Goal: Task Accomplishment & Management: Use online tool/utility

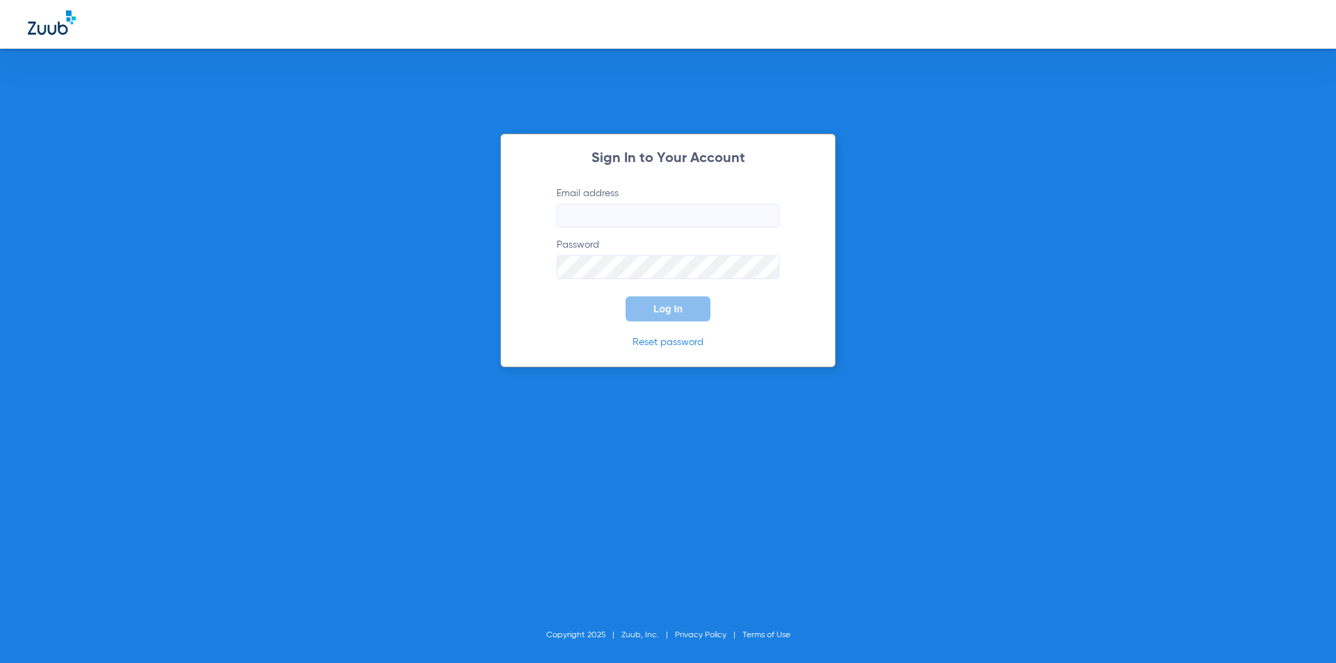
type input "[PERSON_NAME][EMAIL_ADDRESS][PERSON_NAME][DOMAIN_NAME]"
click at [672, 300] on button "Log In" at bounding box center [668, 309] width 85 height 25
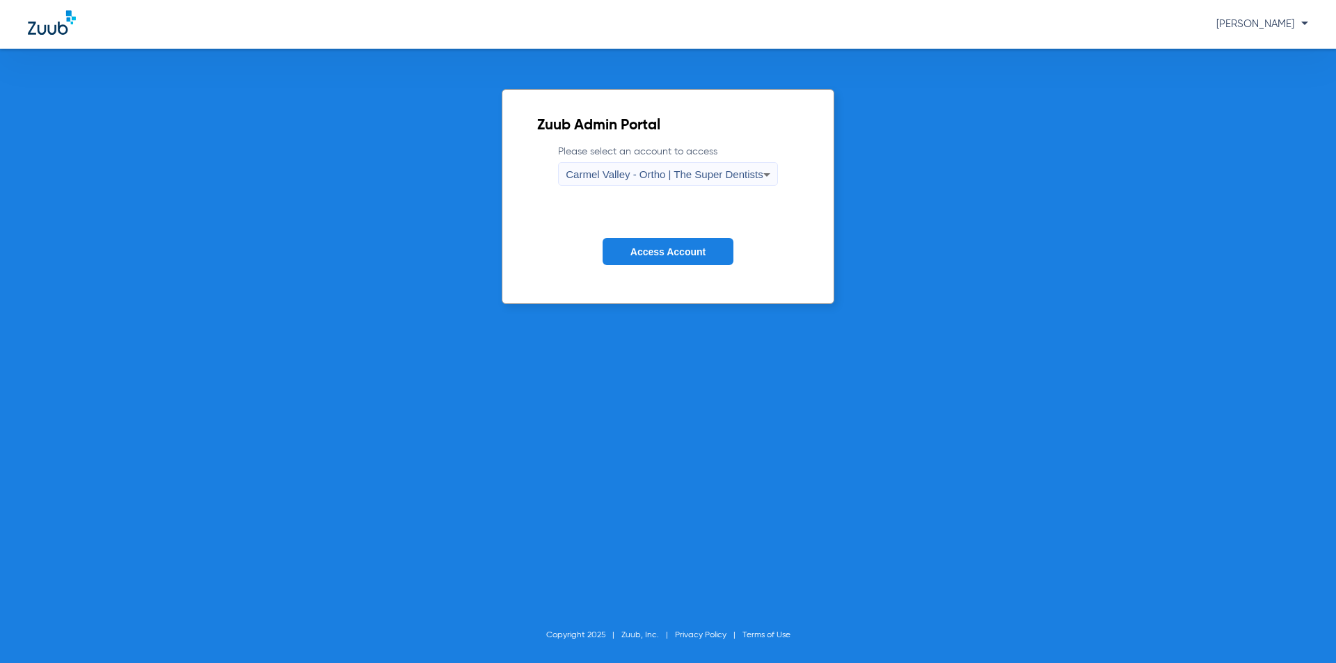
click at [347, 290] on div "Zuub Admin Portal Please select an account to access [GEOGRAPHIC_DATA] - Ortho …" at bounding box center [668, 356] width 1336 height 615
click at [654, 170] on span "Carmel Valley - Ortho | The Super Dentists" at bounding box center [664, 174] width 197 height 12
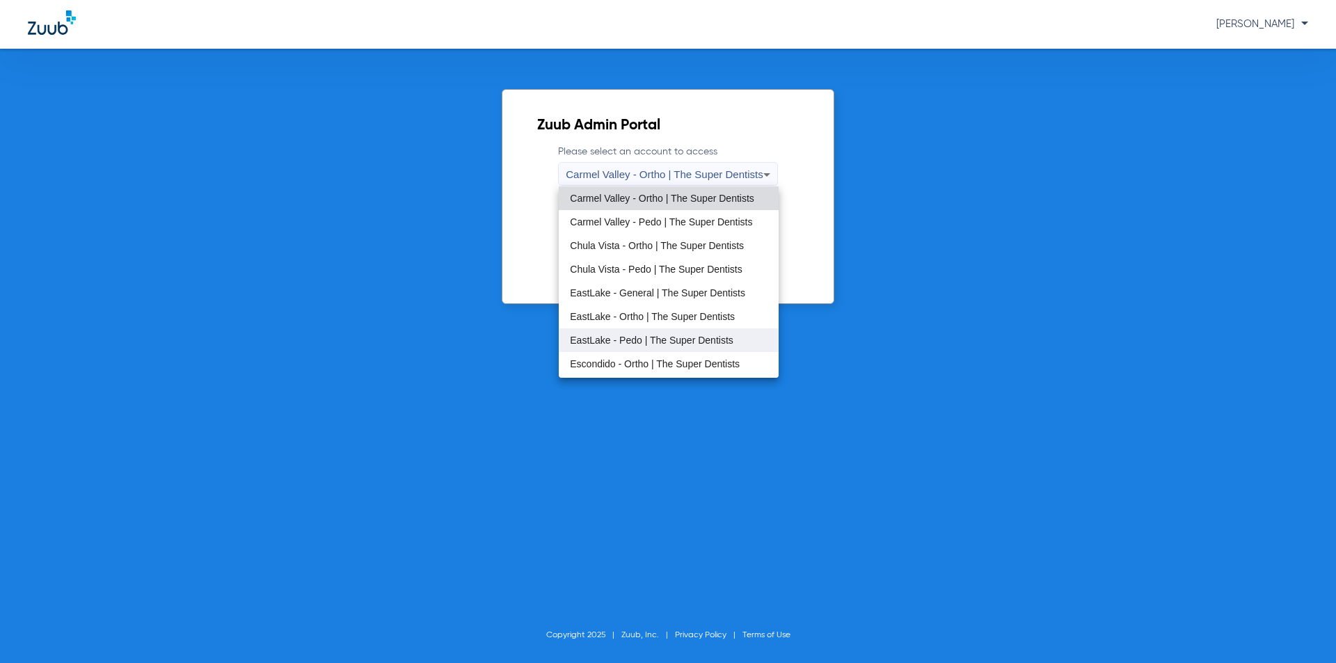
scroll to position [164, 0]
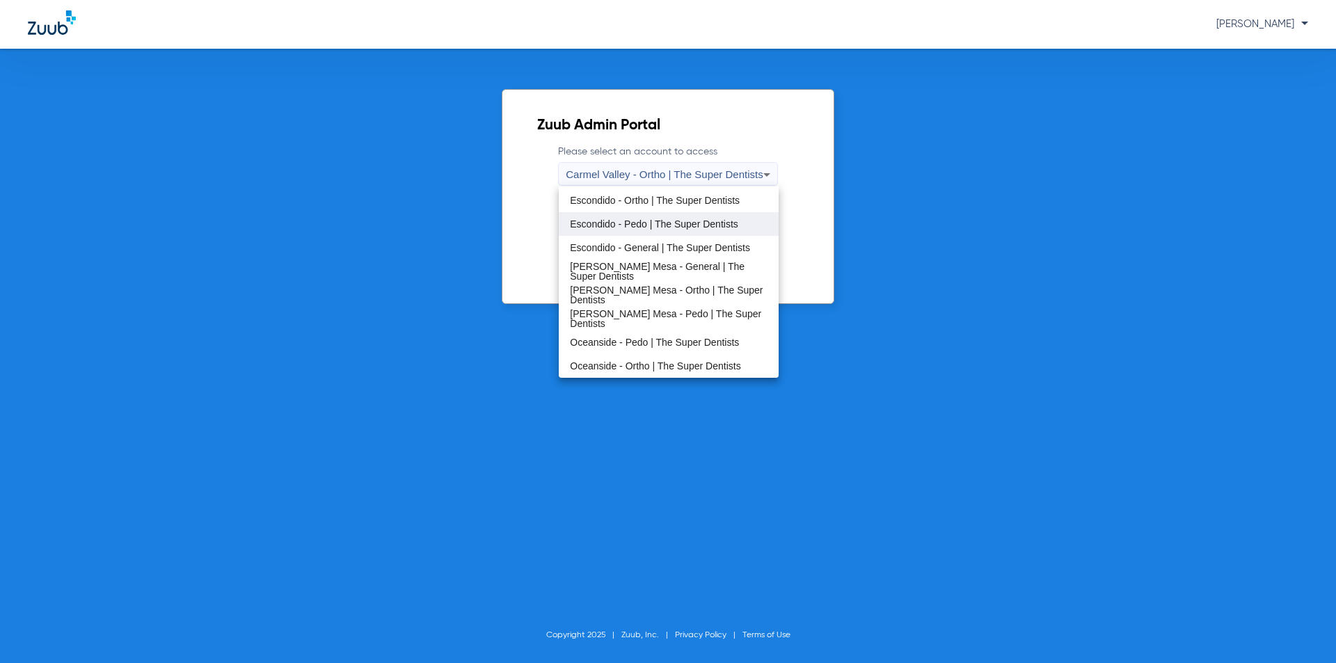
click at [670, 228] on span "Escondido - Pedo | The Super Dentists" at bounding box center [654, 224] width 168 height 10
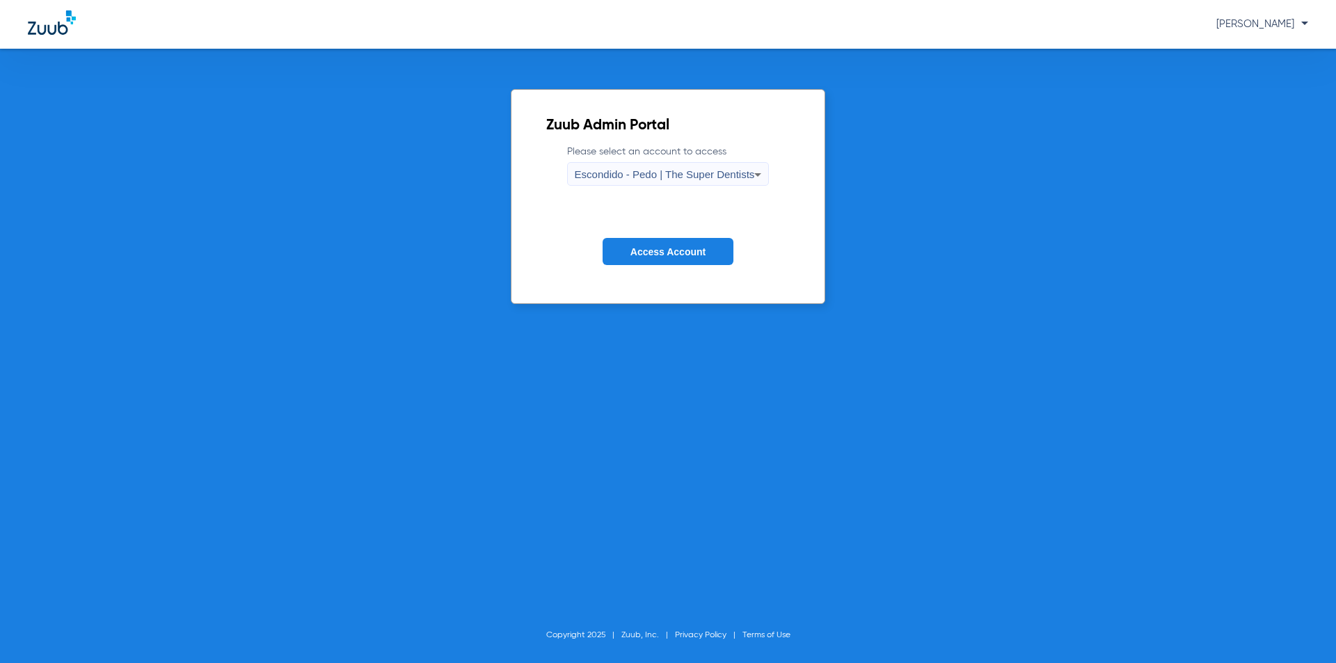
click at [674, 237] on form "Please select an account to access Escondido - Pedo | The Super Dentists Access…" at bounding box center [668, 215] width 244 height 141
click at [680, 251] on span "Access Account" at bounding box center [668, 251] width 75 height 11
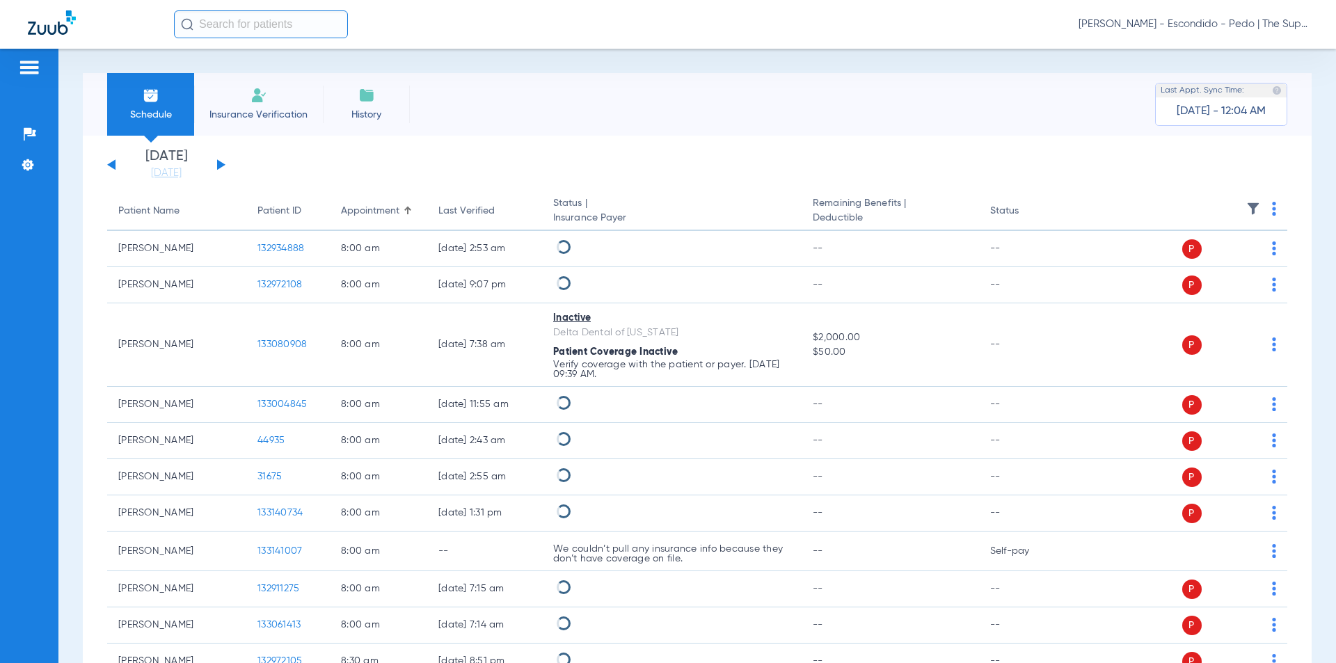
click at [273, 22] on input "text" at bounding box center [261, 24] width 174 height 28
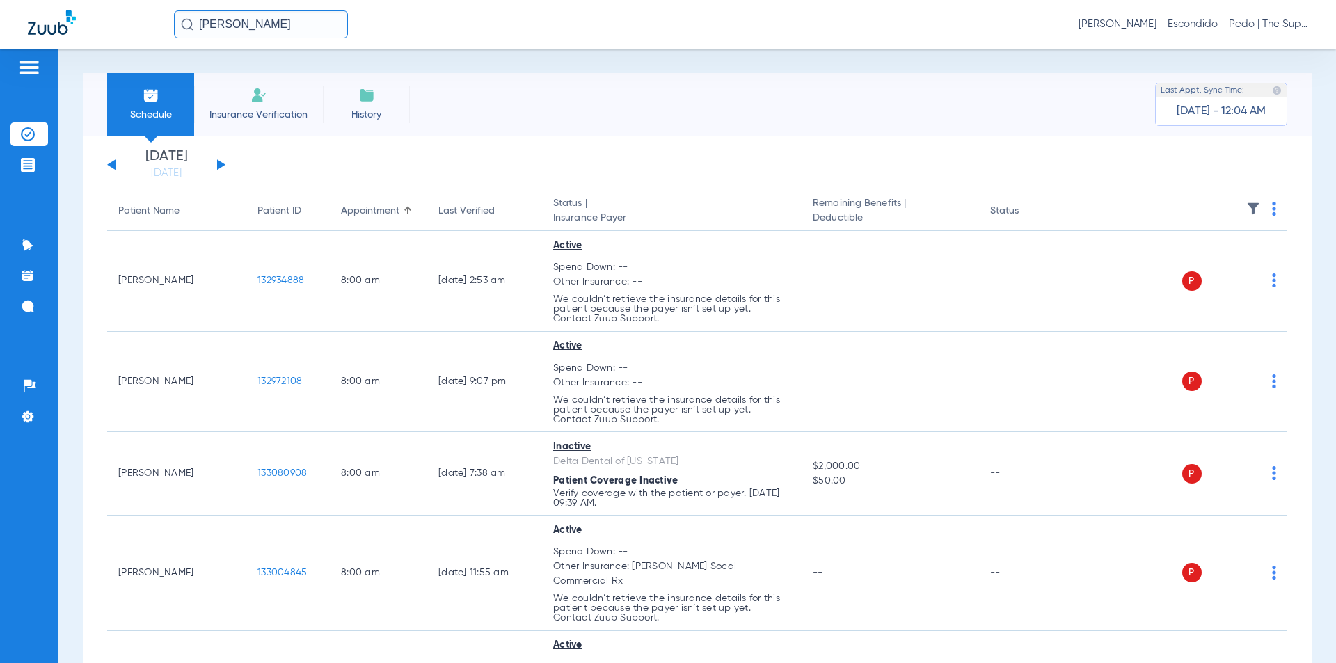
click at [278, 29] on input "[PERSON_NAME]" at bounding box center [261, 24] width 174 height 28
click at [276, 31] on input "[PERSON_NAME]" at bounding box center [261, 24] width 174 height 28
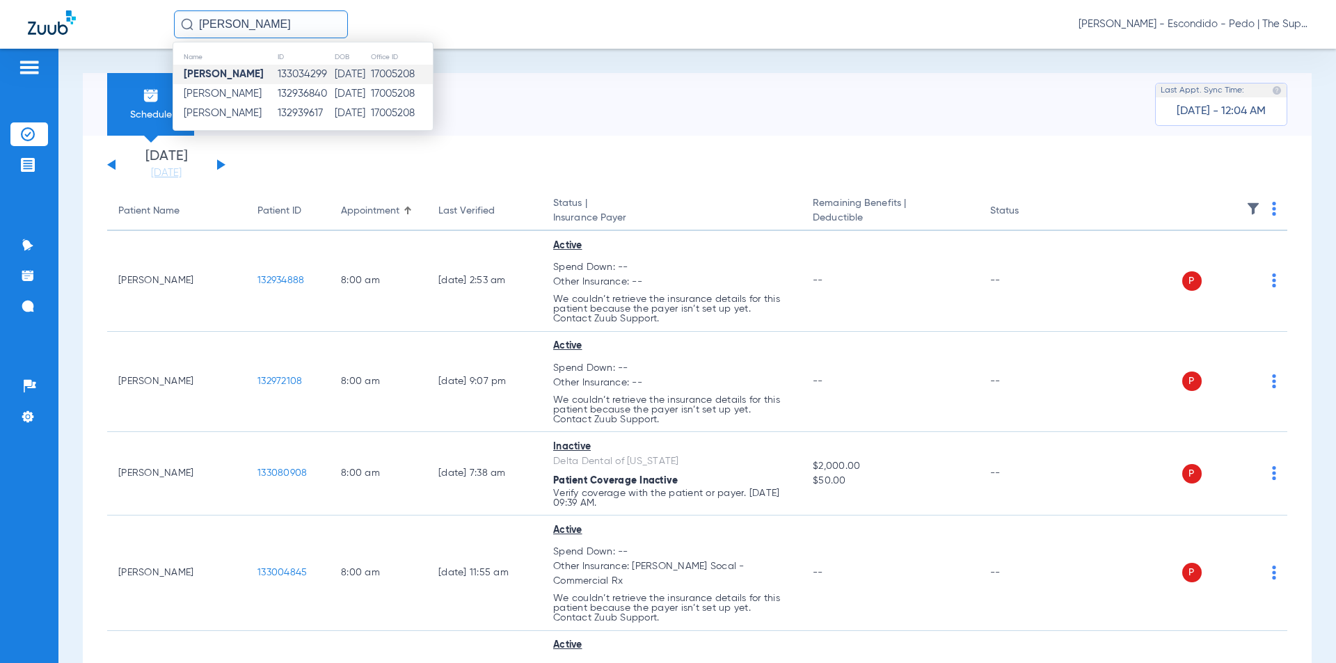
type input "[PERSON_NAME]"
click at [277, 75] on td "133034299" at bounding box center [306, 74] width 58 height 19
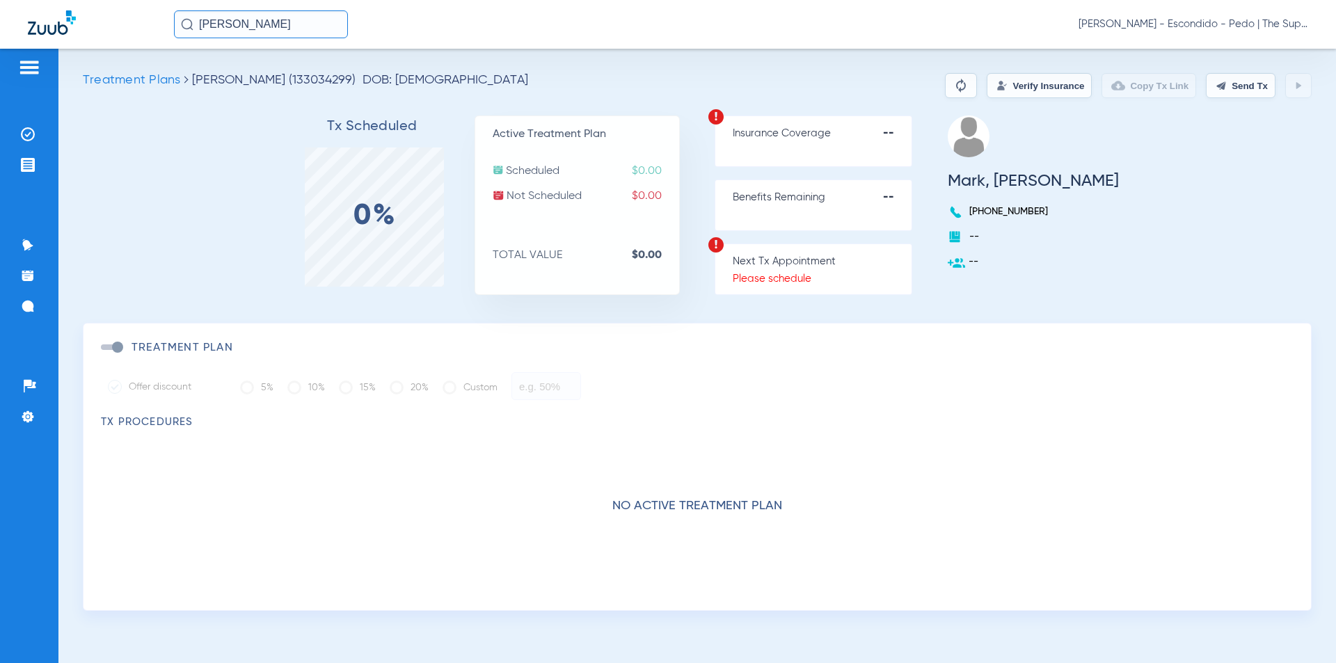
click at [287, 25] on input "[PERSON_NAME]" at bounding box center [261, 24] width 174 height 28
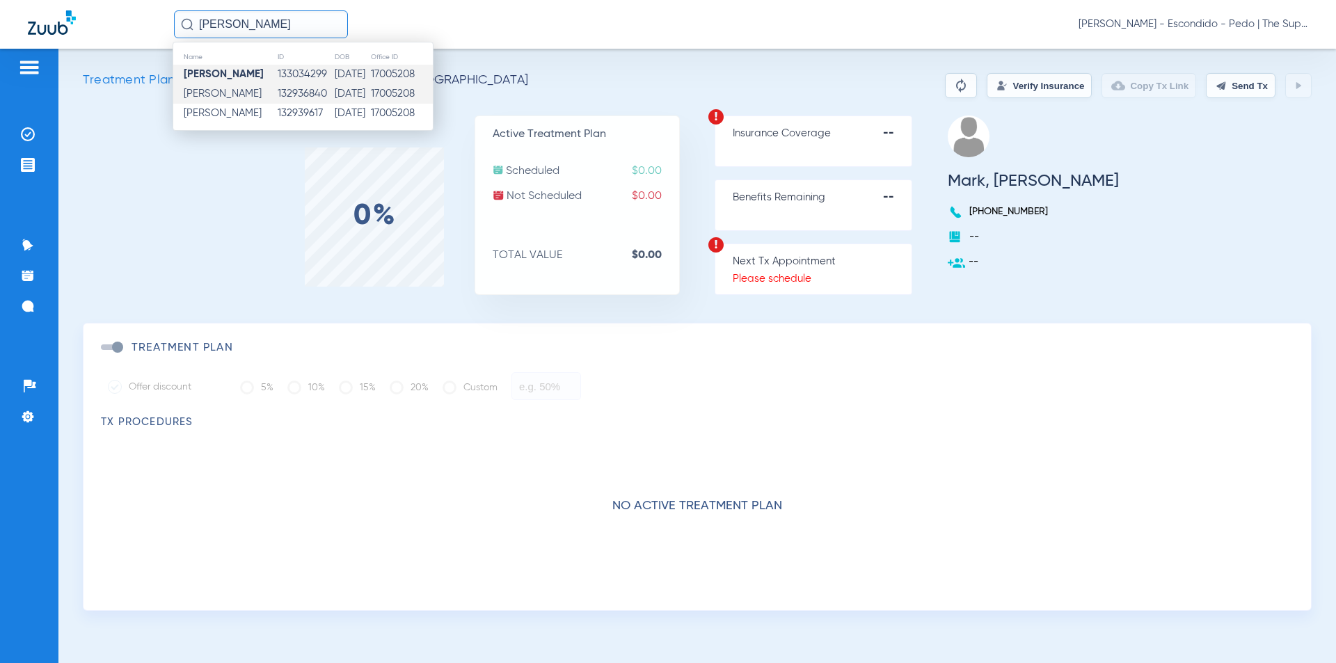
click at [334, 93] on td "[DATE]" at bounding box center [352, 93] width 36 height 19
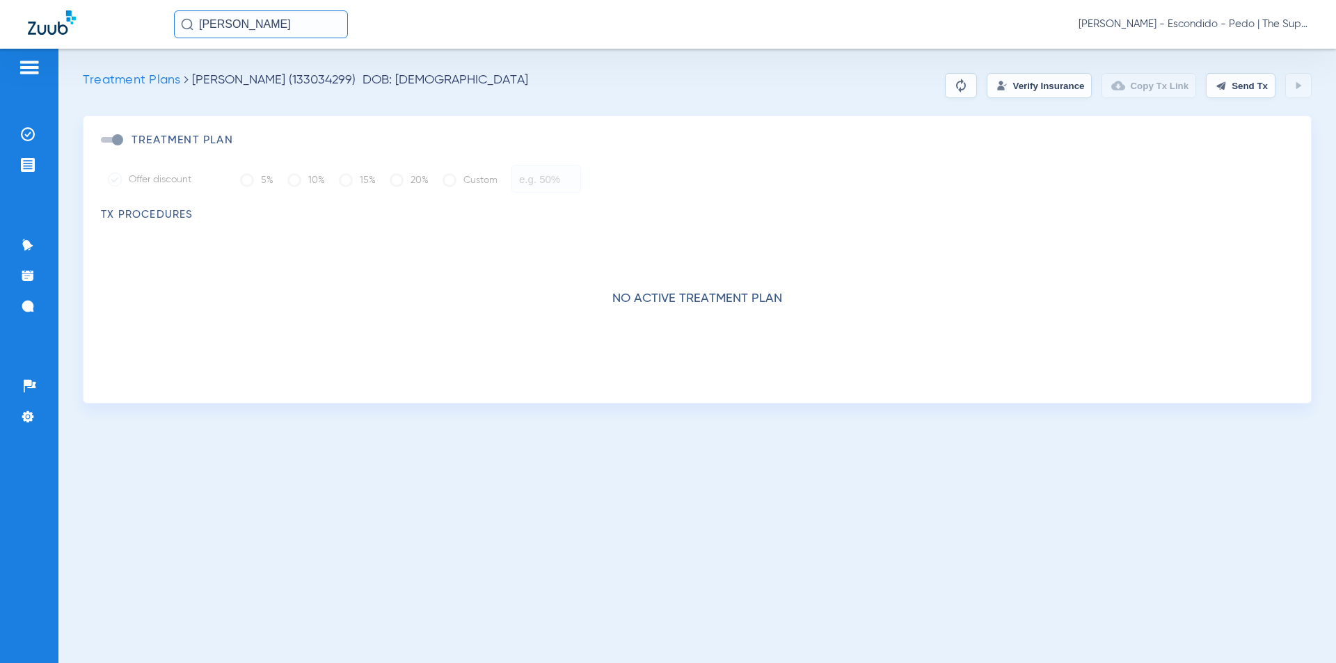
click at [796, 89] on div "Treatment Plans [PERSON_NAME] (133034299) DOB: [DEMOGRAPHIC_DATA] Verify Insura…" at bounding box center [697, 85] width 1229 height 25
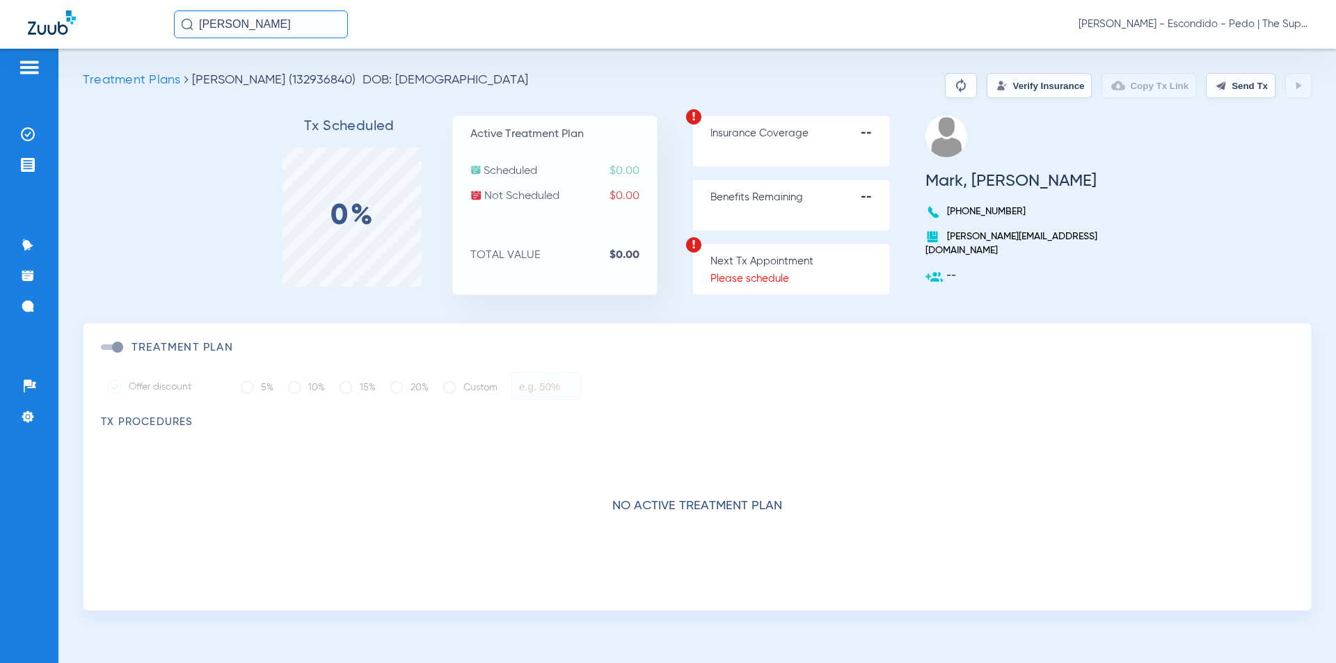
click at [1026, 88] on button "Verify Insurance" at bounding box center [1039, 85] width 105 height 25
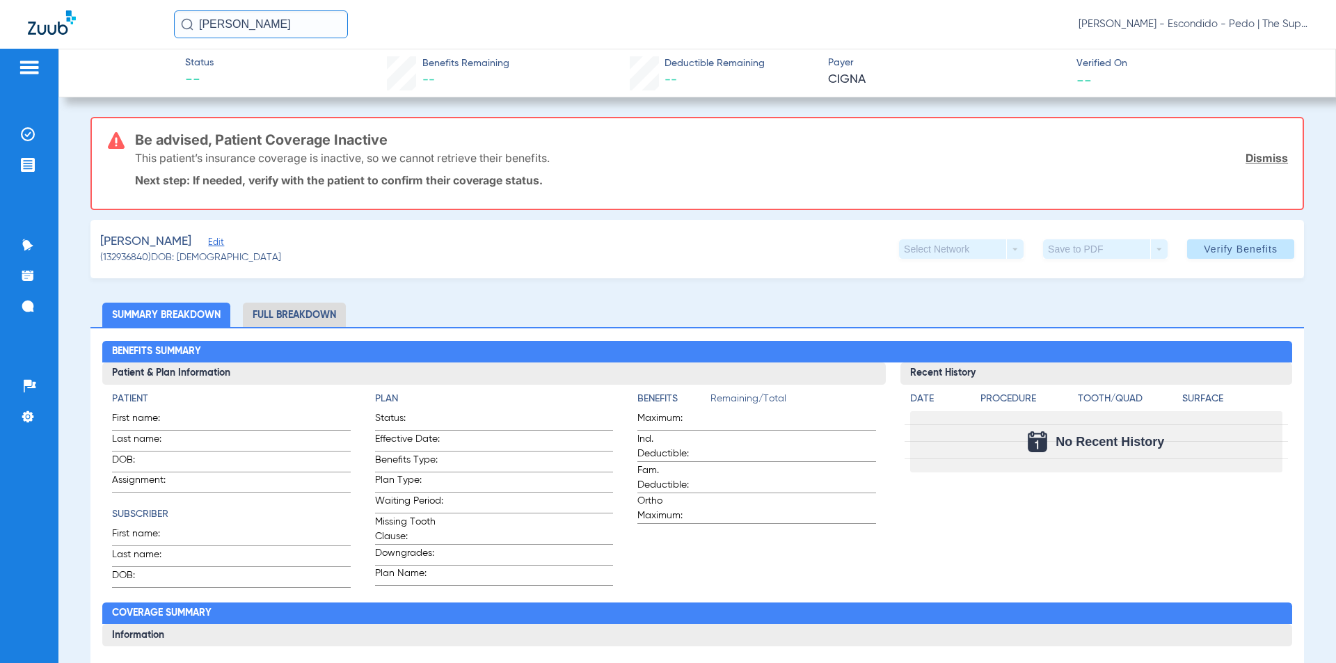
click at [23, 134] on img at bounding box center [28, 134] width 14 height 14
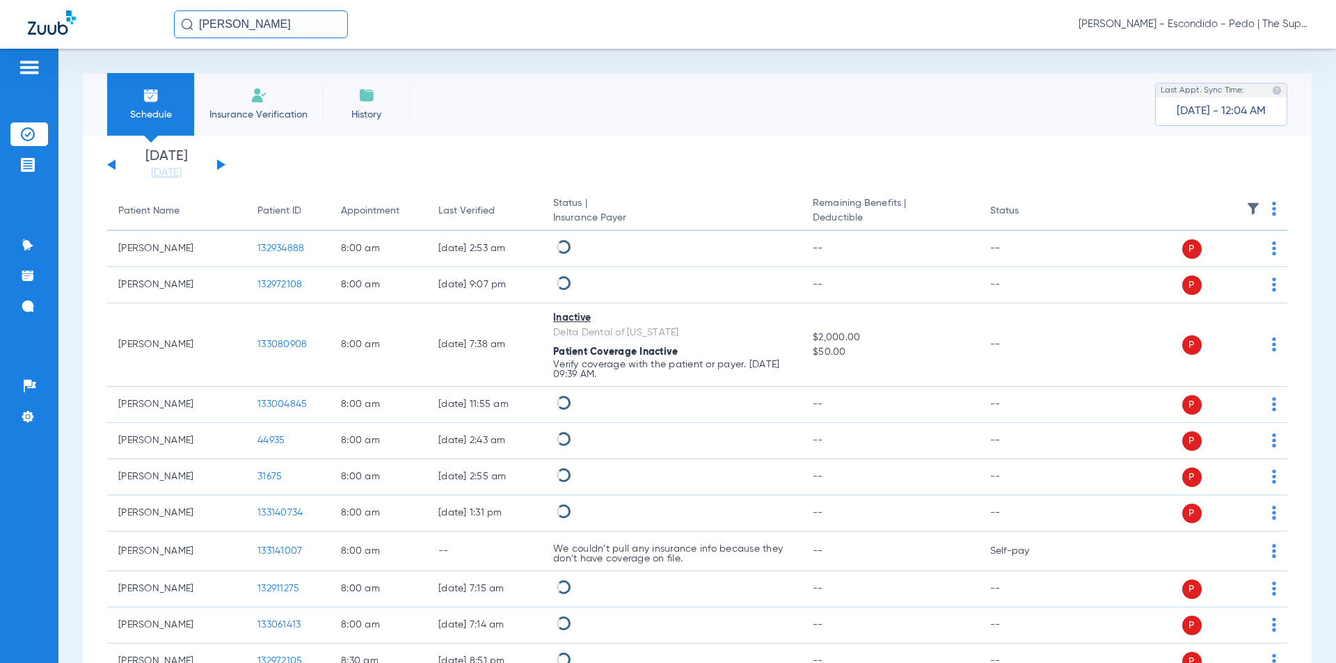
click at [275, 125] on li "Insurance Verification" at bounding box center [258, 104] width 129 height 63
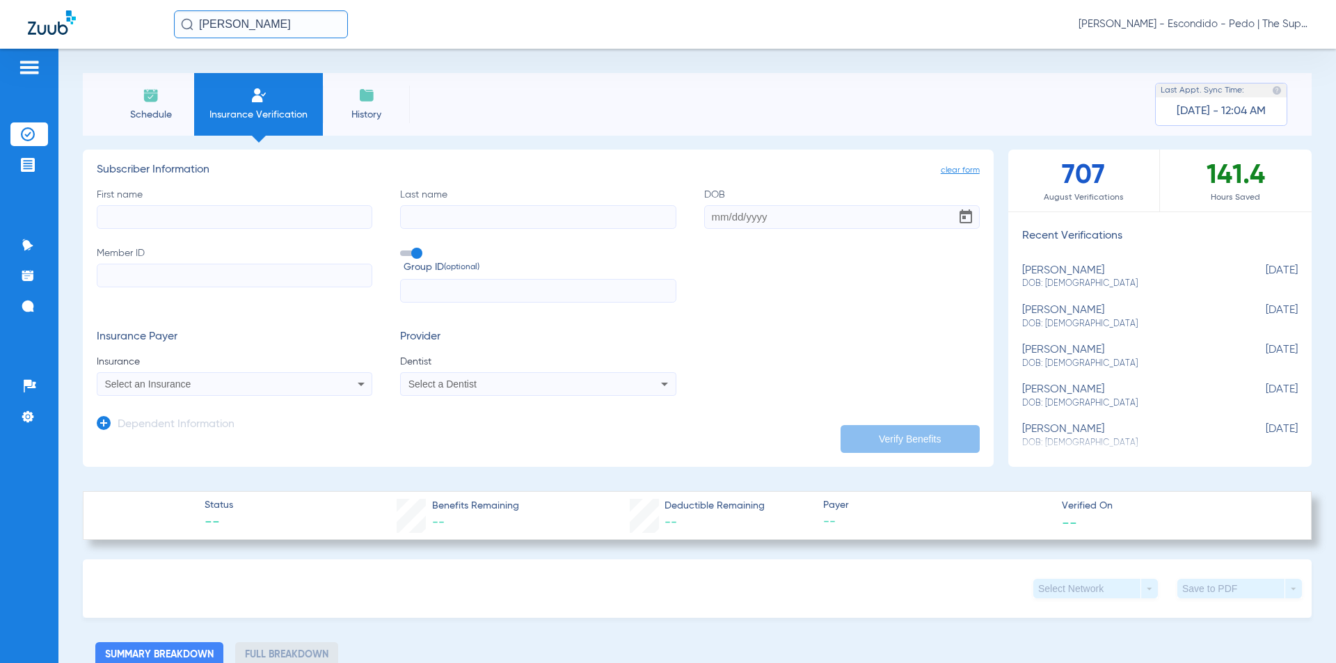
click at [190, 225] on input "First name" at bounding box center [235, 217] width 276 height 24
type input "mARK"
drag, startPoint x: 277, startPoint y: 211, endPoint x: -232, endPoint y: 210, distance: 508.8
click at [0, 210] on html "[PERSON_NAME] [PERSON_NAME] - Escondido - Pedo | The Super Dentists Patients In…" at bounding box center [668, 331] width 1336 height 663
type input "Mark"
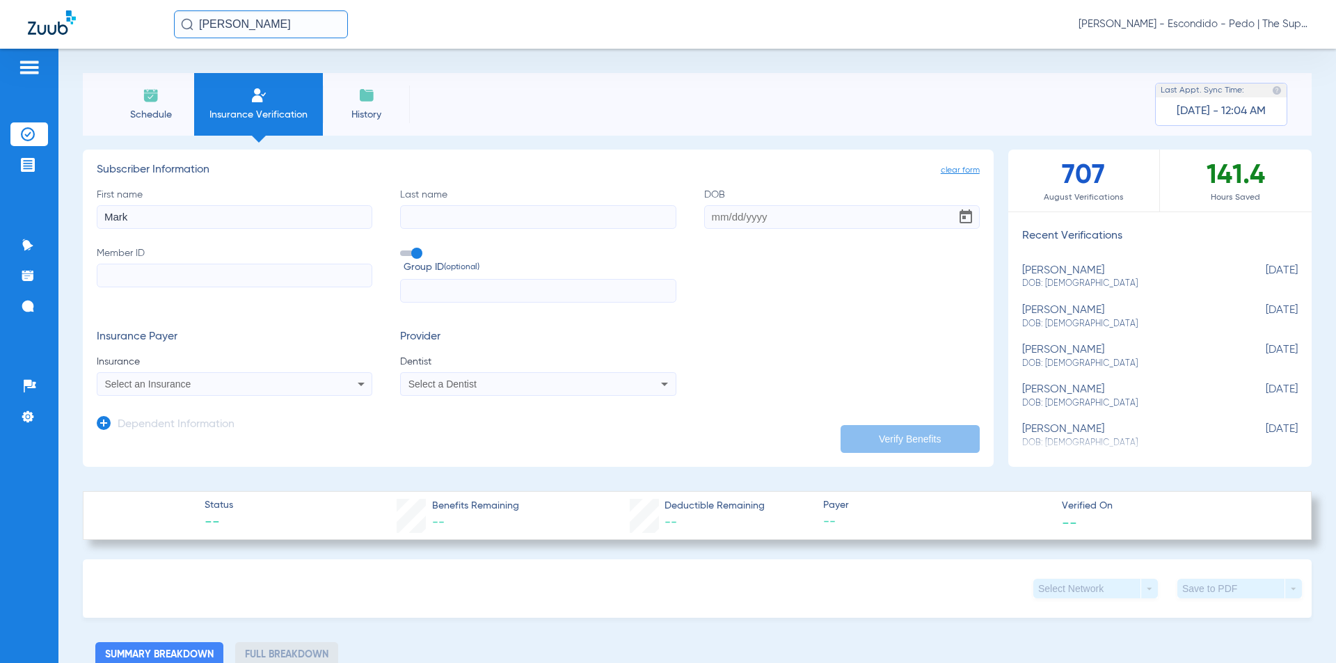
click at [548, 229] on div "First name [PERSON_NAME] Last name DOB Member ID Group ID (optional)" at bounding box center [538, 246] width 883 height 116
click at [546, 210] on input "Last name" at bounding box center [538, 217] width 276 height 24
type input "[PERSON_NAME]"
click at [709, 212] on input "DOB" at bounding box center [842, 217] width 276 height 24
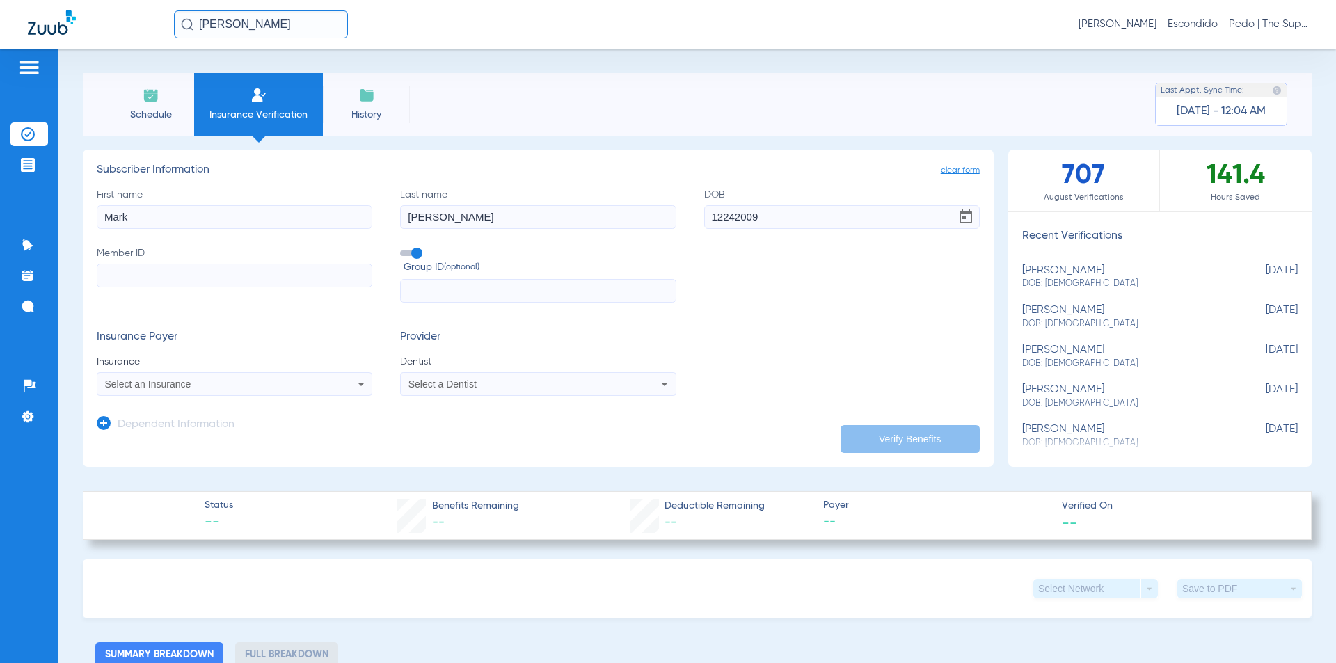
click at [721, 219] on input "12242009" at bounding box center [842, 217] width 276 height 24
click at [720, 214] on input "12242009" at bounding box center [842, 217] width 276 height 24
click at [734, 216] on input "12/242009" at bounding box center [842, 217] width 276 height 24
type input "[DATE]"
click at [168, 267] on input "Member ID" at bounding box center [235, 276] width 276 height 24
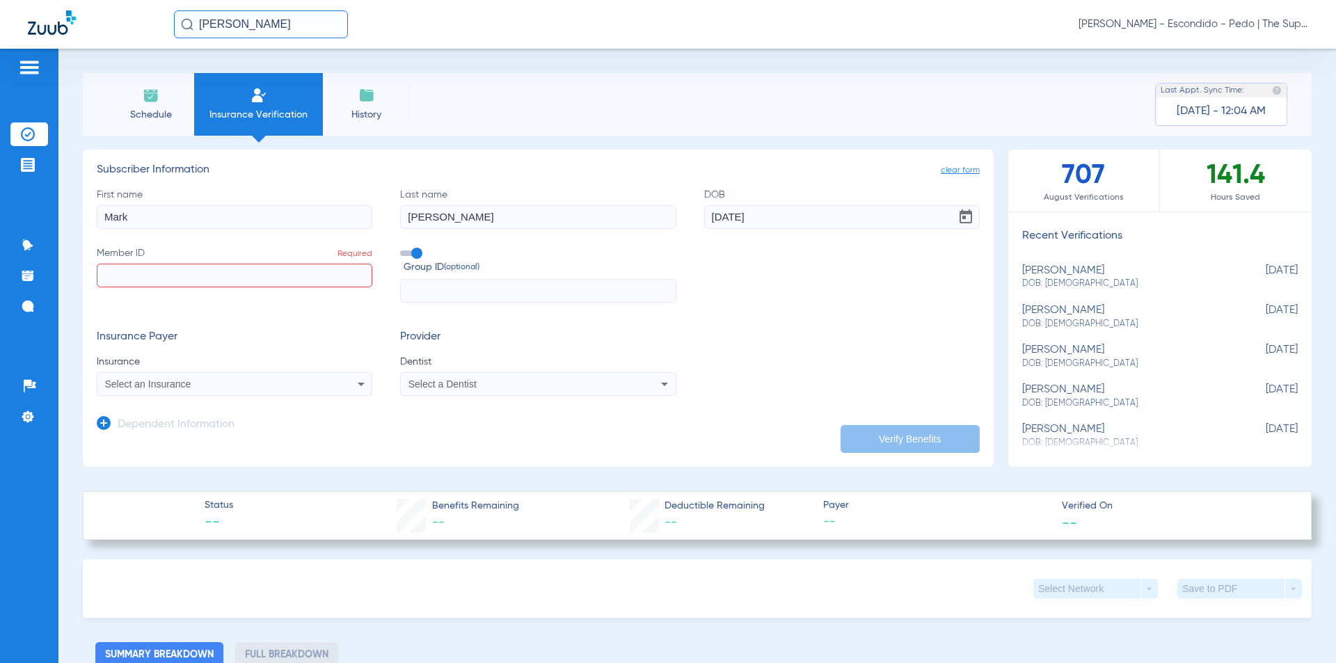
click at [199, 273] on input "Member ID Required" at bounding box center [235, 276] width 276 height 24
paste input "939858902758"
type input "939858902758"
click at [184, 384] on span "Select an Insurance" at bounding box center [148, 384] width 86 height 11
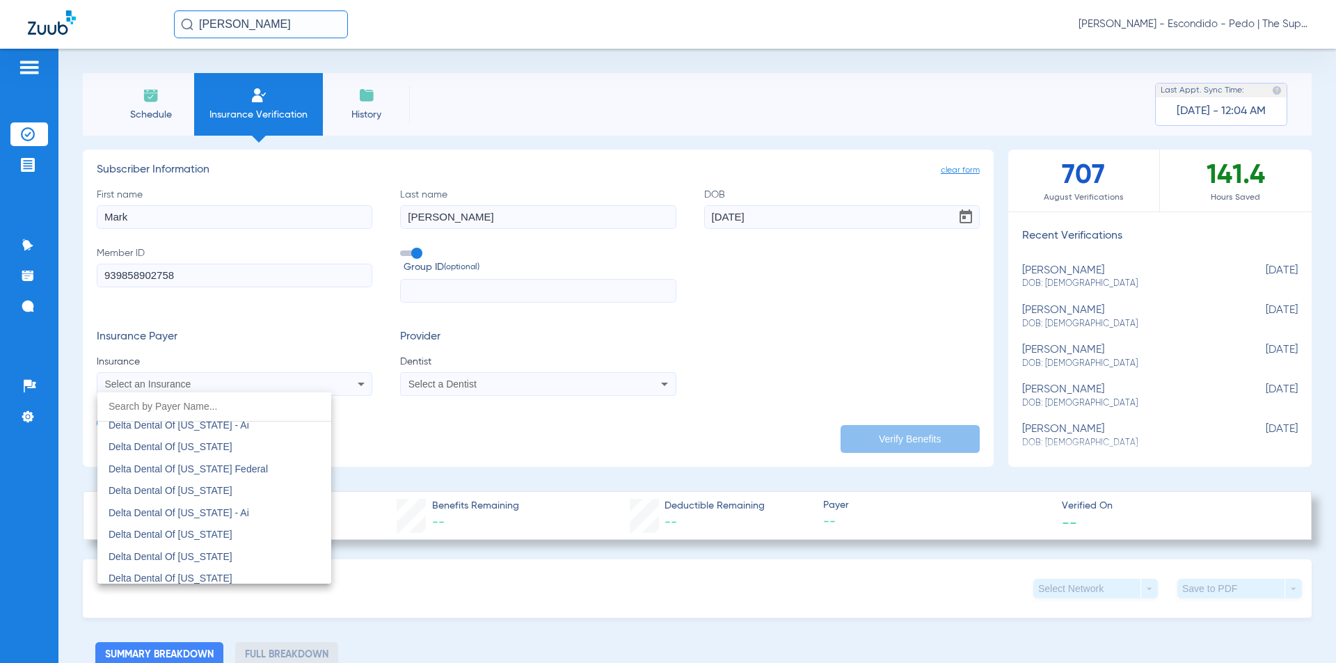
scroll to position [2702, 0]
click at [198, 447] on span "Delta Dental Of [US_STATE]" at bounding box center [171, 449] width 124 height 11
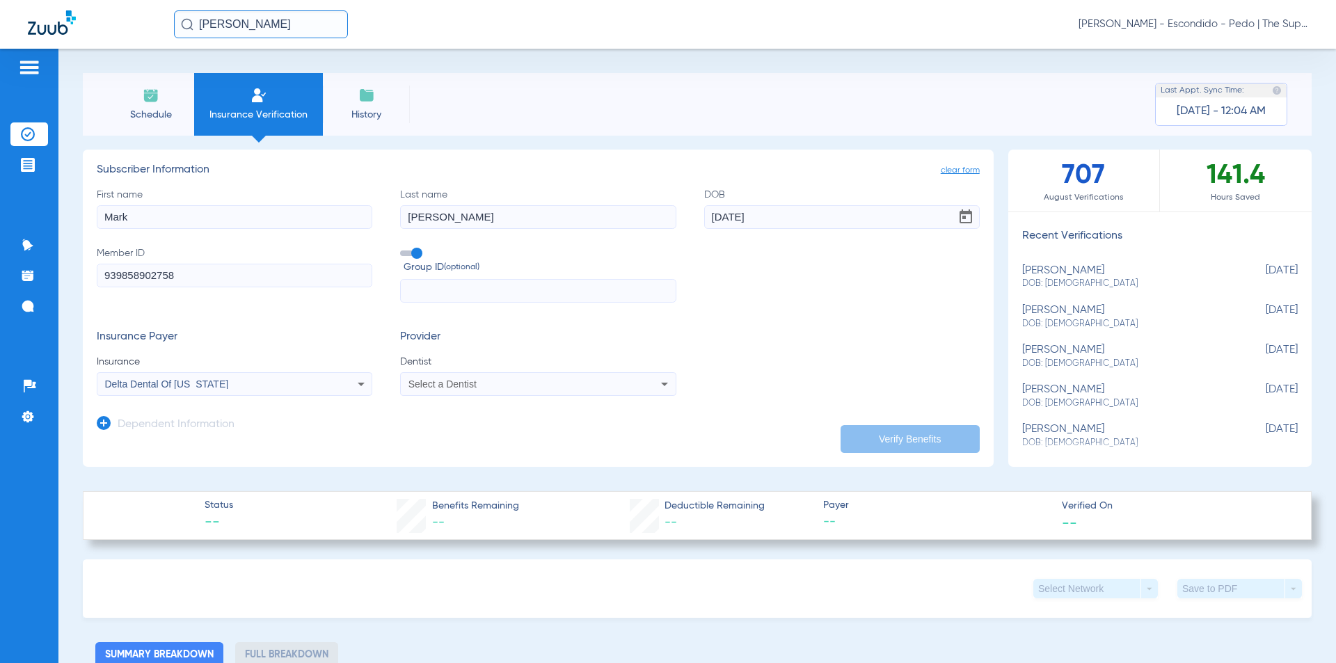
click at [458, 390] on div "Select a Dentist" at bounding box center [538, 384] width 274 height 17
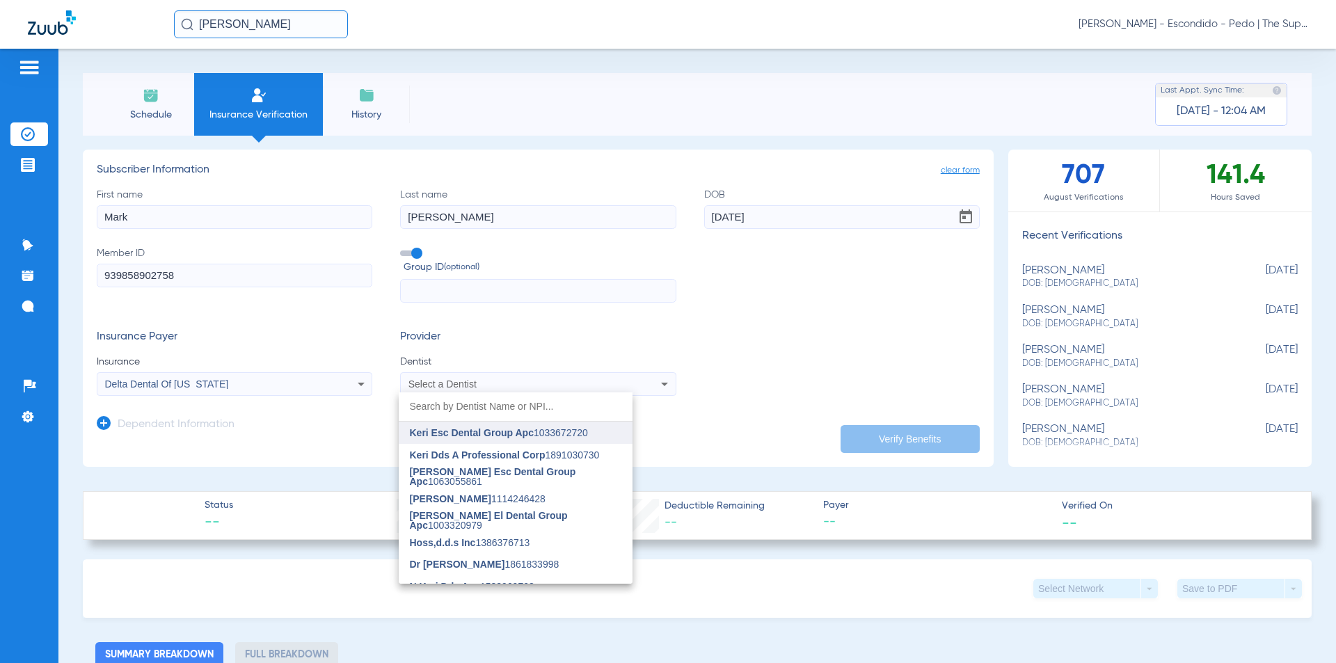
click at [473, 436] on span "Keri Esc Dental Group Apc" at bounding box center [472, 432] width 124 height 11
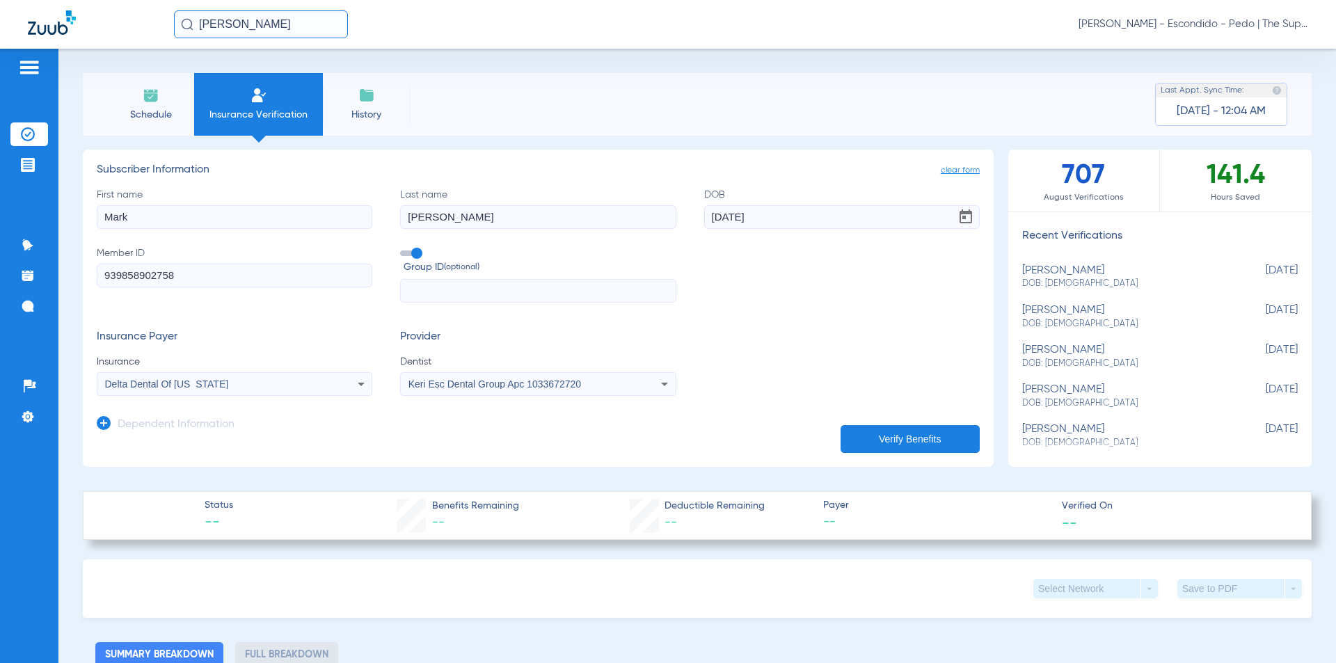
click at [461, 287] on input "text" at bounding box center [538, 291] width 276 height 24
click at [435, 306] on form "First name [PERSON_NAME] Last name [PERSON_NAME] [DEMOGRAPHIC_DATA] Member ID 9…" at bounding box center [538, 292] width 883 height 209
click at [437, 293] on input "text" at bounding box center [538, 291] width 276 height 24
paste input "2326-1013"
type input "2326-1013"
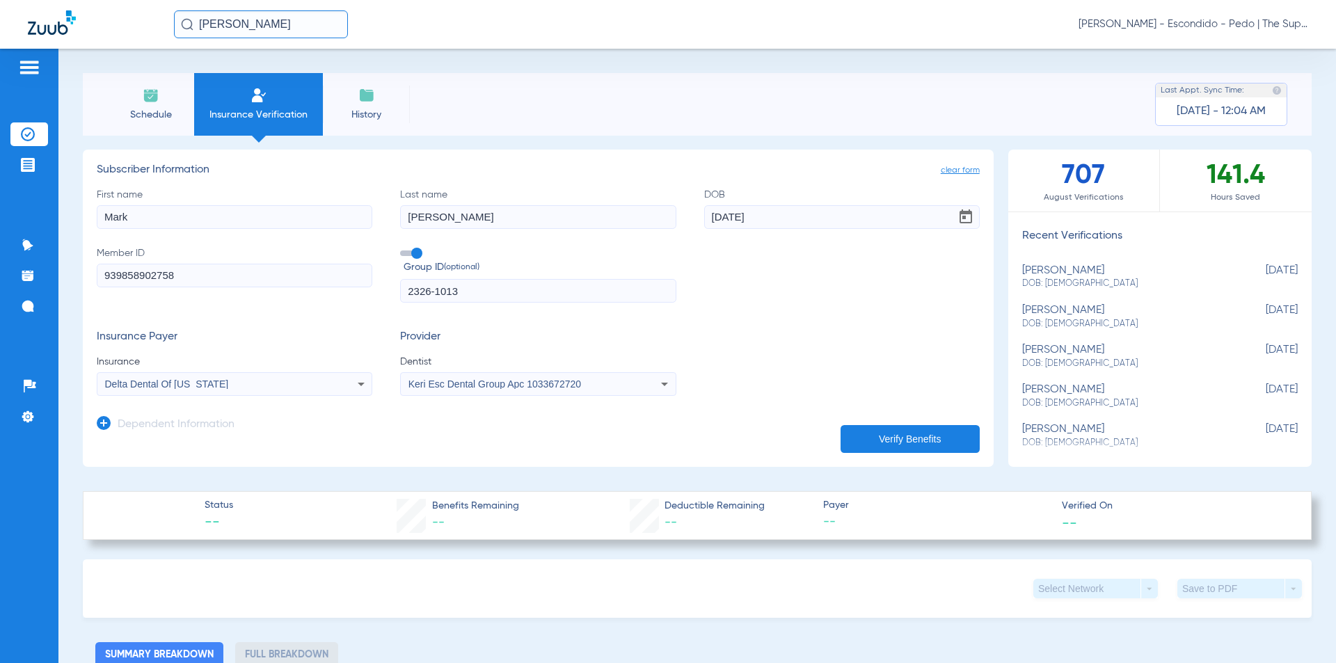
click at [779, 329] on form "First name [PERSON_NAME] Last name [PERSON_NAME] [DEMOGRAPHIC_DATA] Member ID 9…" at bounding box center [538, 292] width 883 height 209
click at [891, 436] on button "Verify Benefits" at bounding box center [910, 439] width 139 height 28
click at [548, 34] on div "[PERSON_NAME] [PERSON_NAME] - Escondido - Pedo | The Super Dentists" at bounding box center [741, 24] width 1135 height 28
